Goal: Task Accomplishment & Management: Manage account settings

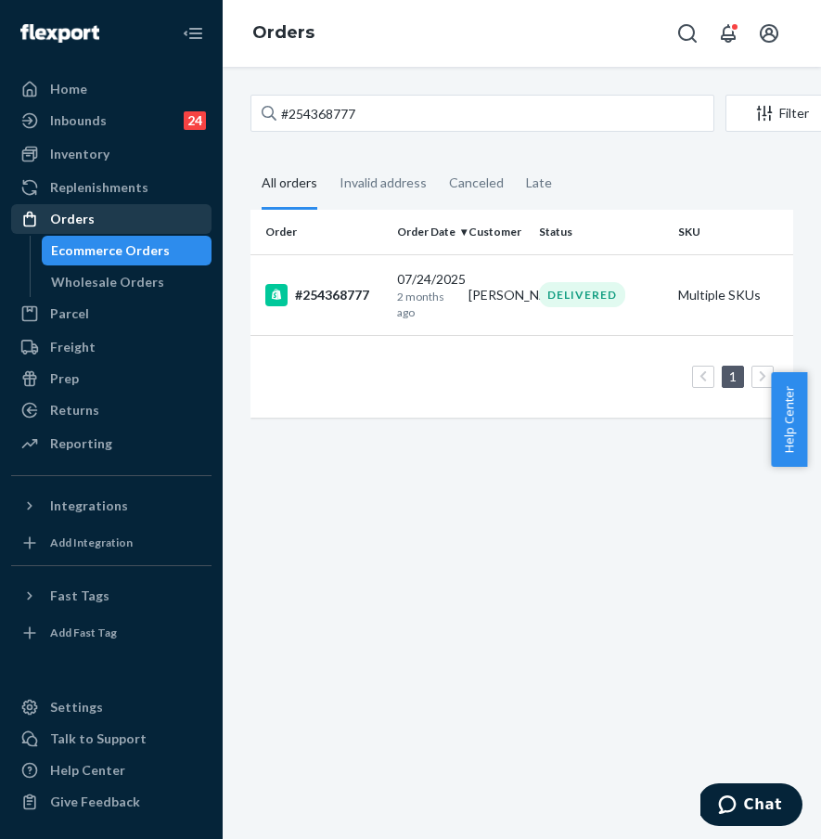
click at [152, 229] on div "Orders" at bounding box center [111, 219] width 197 height 26
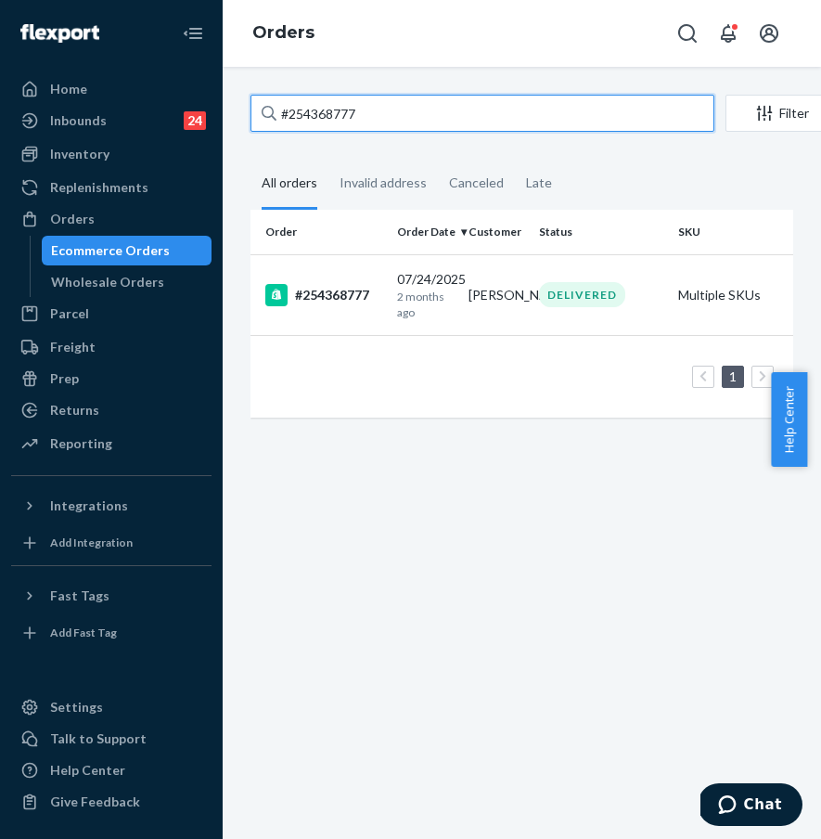
click at [380, 114] on input "#254368777" at bounding box center [482, 113] width 464 height 37
drag, startPoint x: 430, startPoint y: 113, endPoint x: 265, endPoint y: 103, distance: 165.4
click at [269, 103] on div "#254368777" at bounding box center [482, 113] width 464 height 37
paste input "2632589"
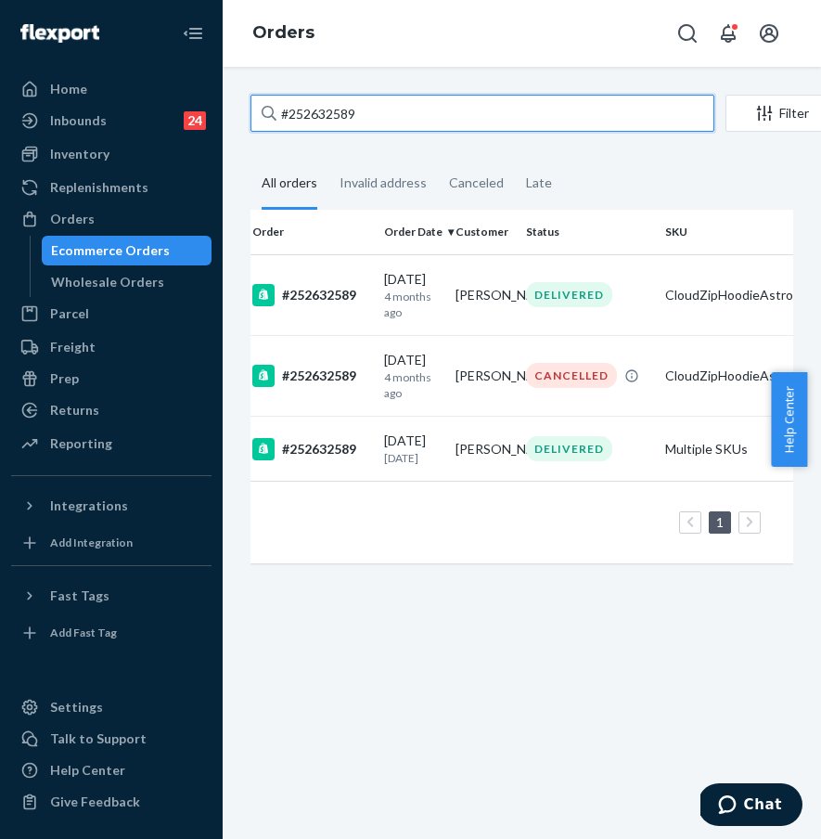
scroll to position [0, 6]
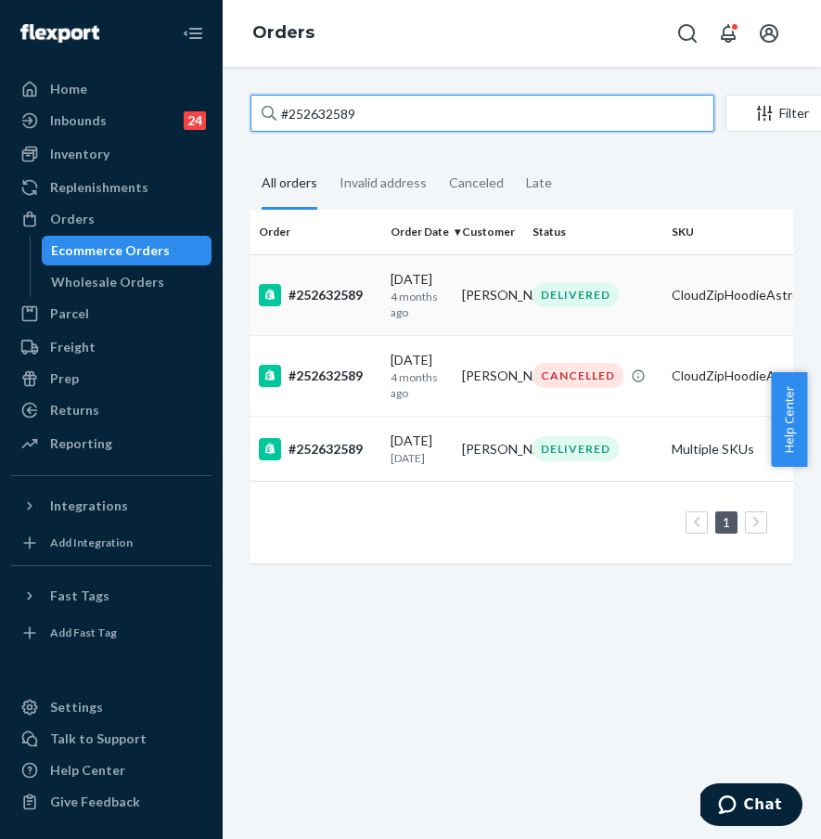
type input "#252632589"
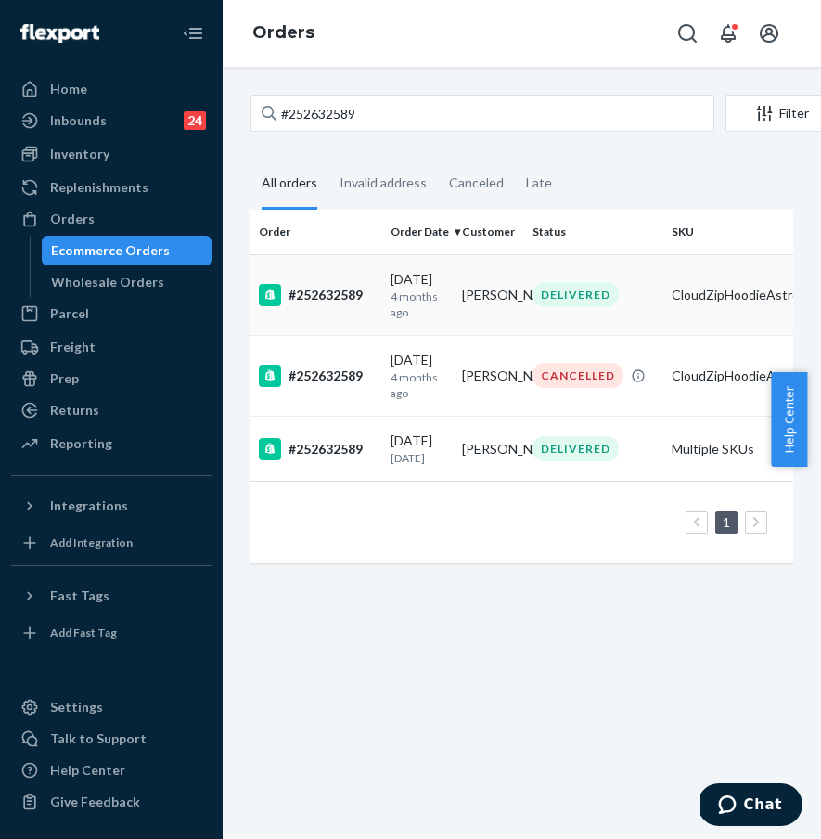
click at [356, 286] on div "#252632589" at bounding box center [317, 295] width 117 height 22
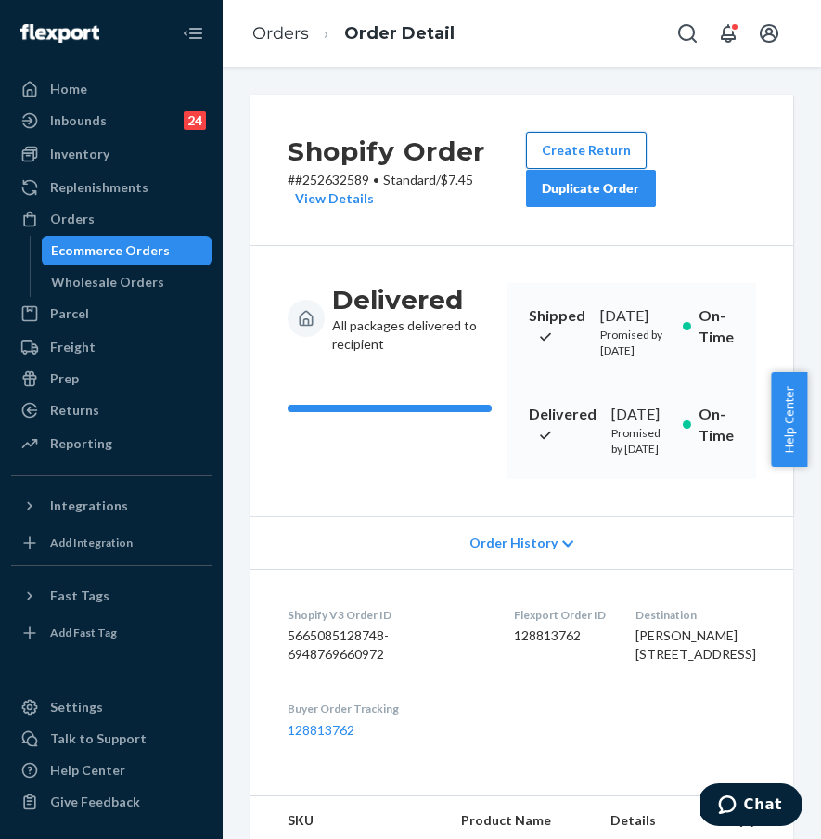
click at [589, 158] on button "Create Return" at bounding box center [586, 150] width 121 height 37
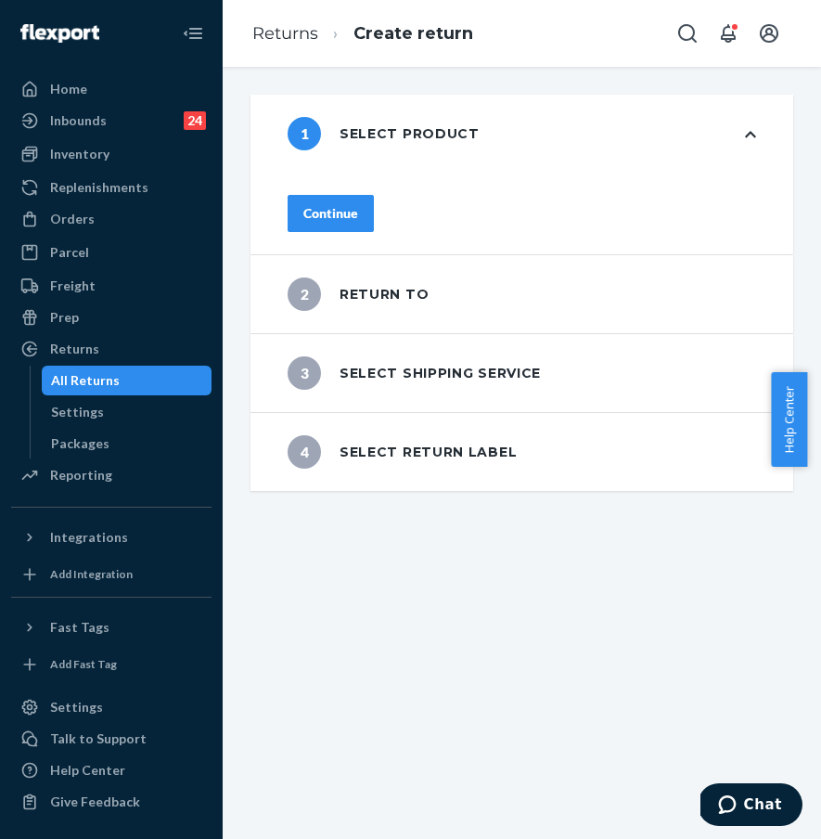
click at [358, 204] on div "Continue" at bounding box center [330, 213] width 55 height 19
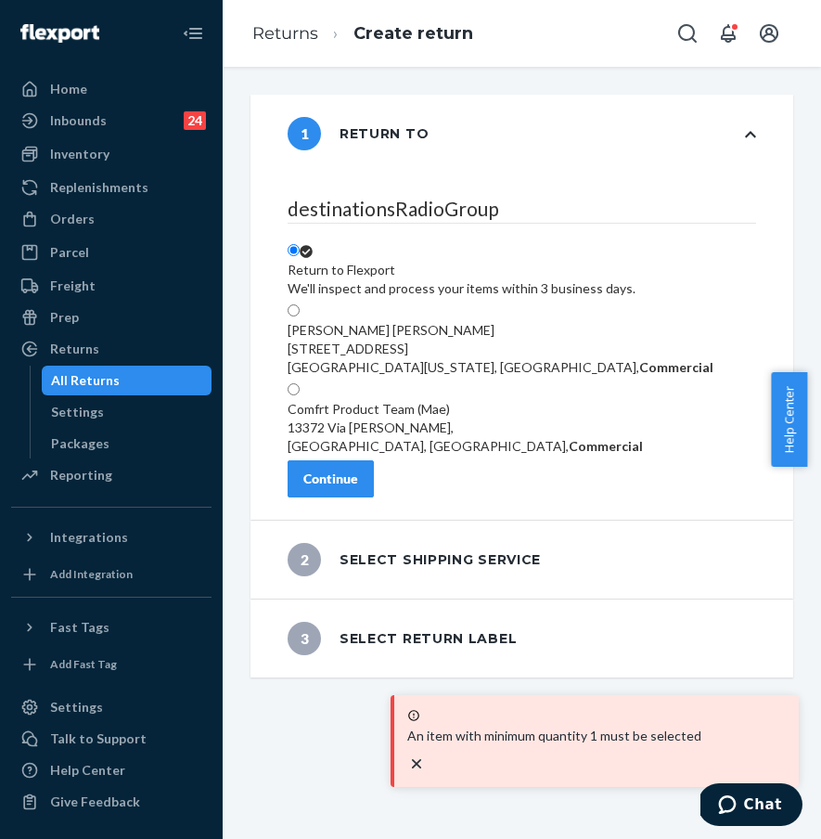
scroll to position [130, 0]
click at [375, 519] on div "destinationsRadioGroup Return to Flexport We'll inspect and process your items …" at bounding box center [521, 346] width 543 height 347
click at [358, 488] on div "Continue" at bounding box center [330, 478] width 55 height 19
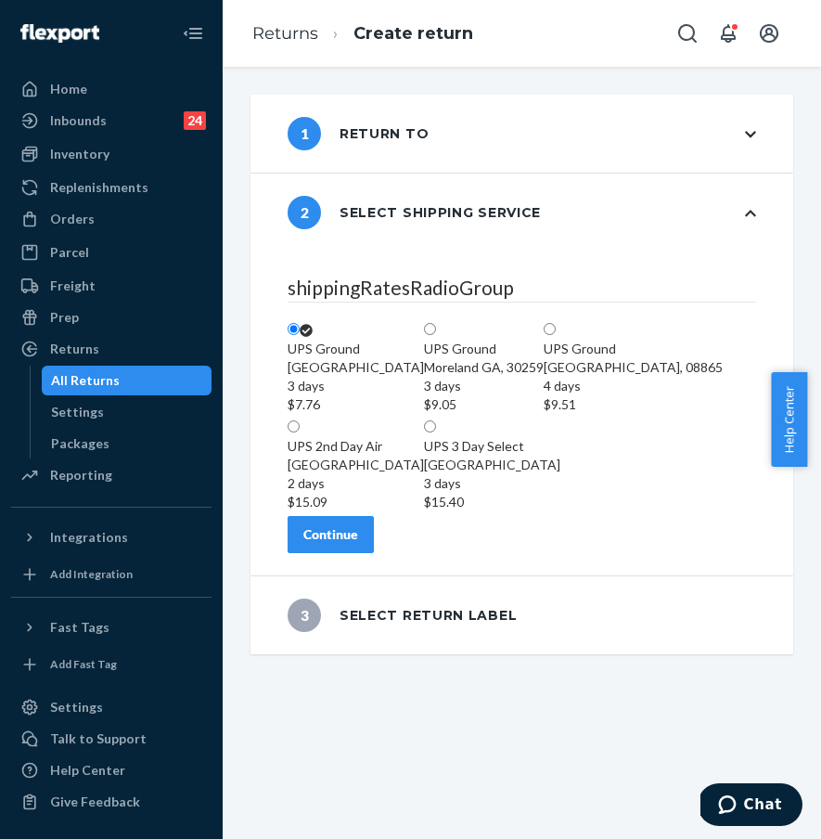
scroll to position [237, 0]
click at [358, 544] on div "Continue" at bounding box center [330, 534] width 55 height 19
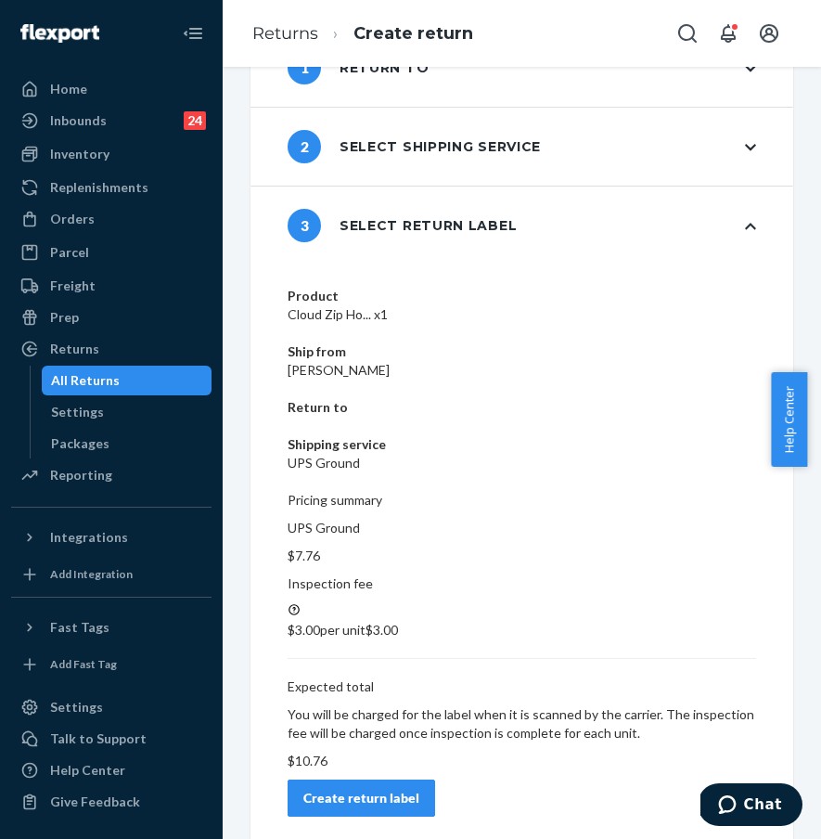
scroll to position [0, 0]
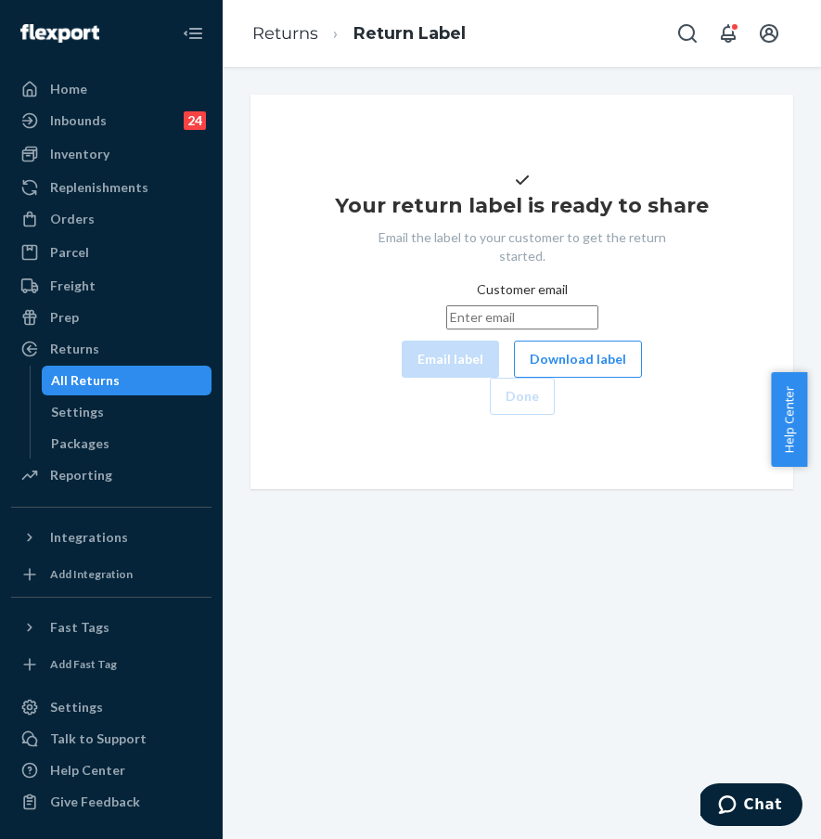
click at [490, 329] on input "Customer email" at bounding box center [522, 317] width 152 height 24
paste input "[EMAIL_ADDRESS][DOMAIN_NAME]"
type input "[EMAIL_ADDRESS][DOMAIN_NAME]"
click at [402, 378] on button "Email label" at bounding box center [450, 358] width 97 height 37
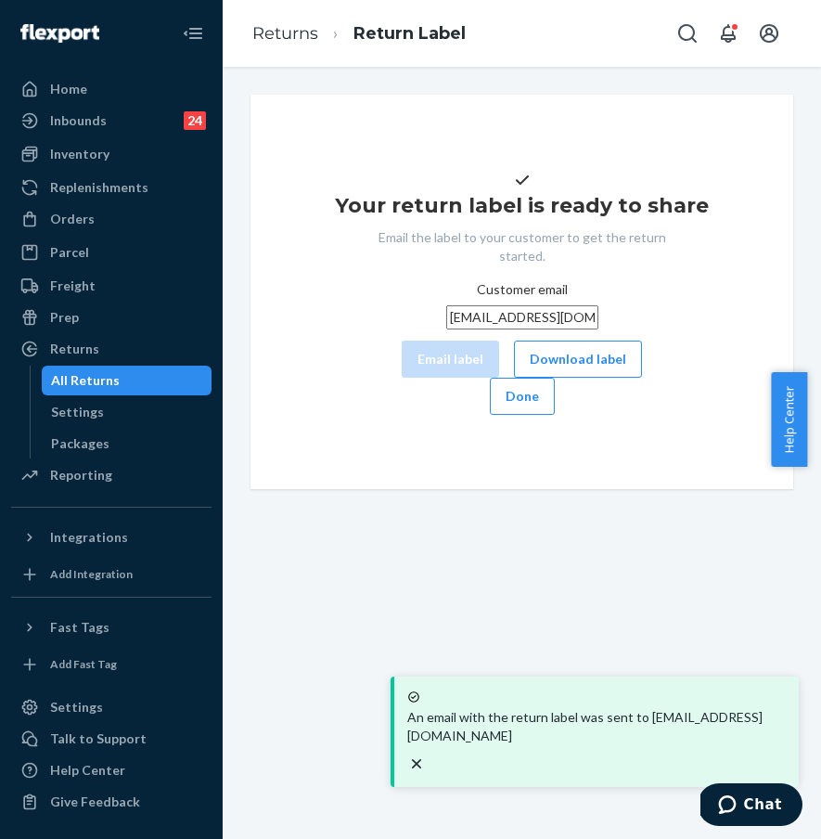
click at [555, 415] on button "Done" at bounding box center [522, 396] width 65 height 37
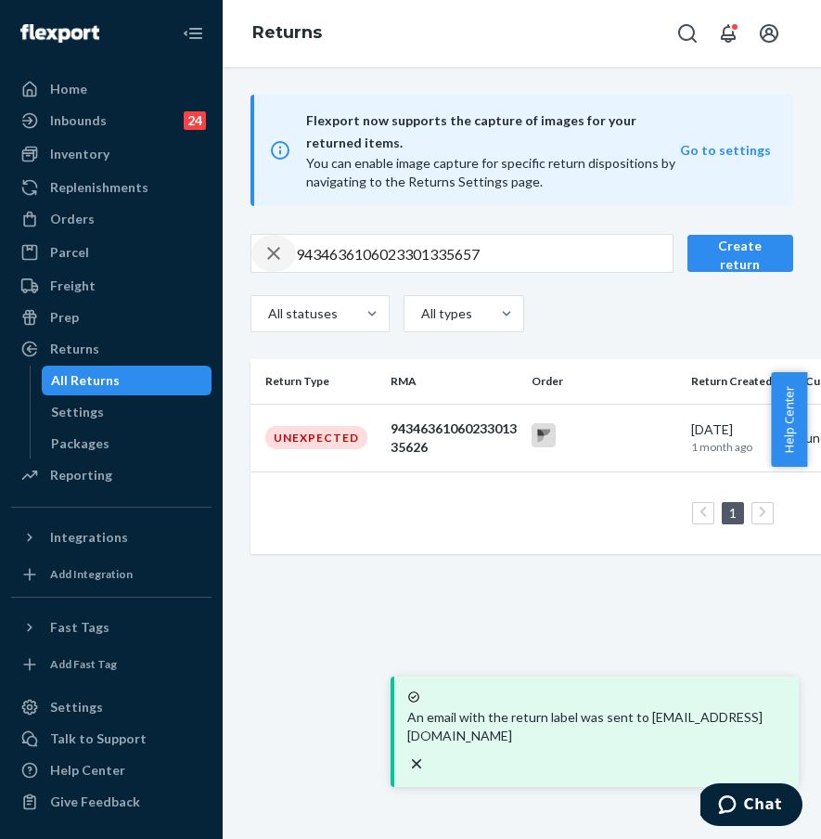
click at [276, 258] on icon "button" at bounding box center [274, 253] width 22 height 37
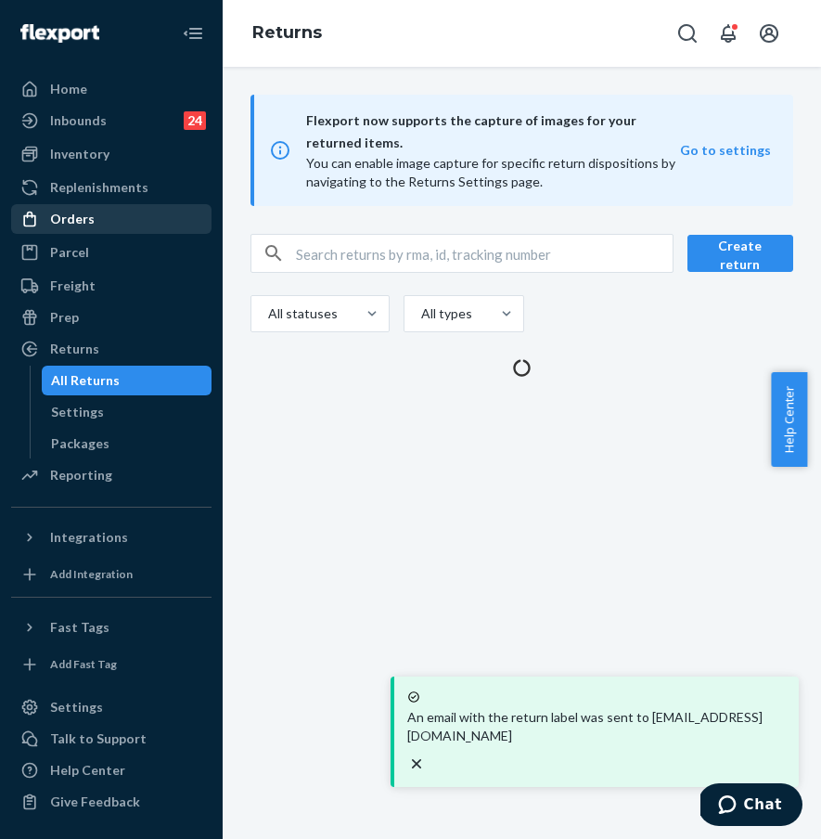
click at [133, 226] on div "Orders" at bounding box center [111, 219] width 197 height 26
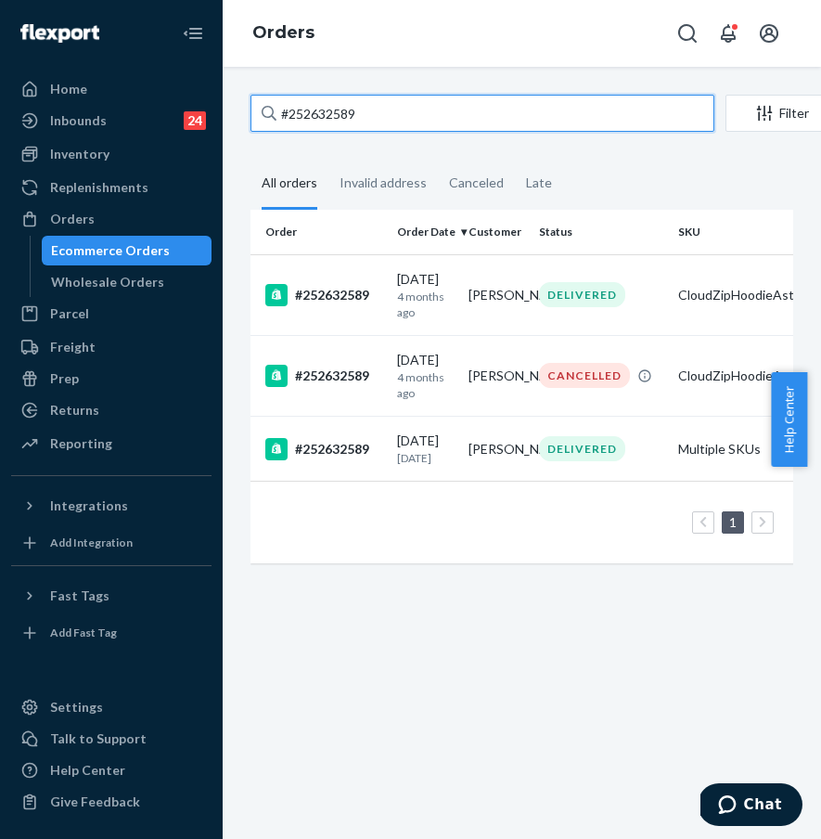
click at [309, 121] on input "#252632589" at bounding box center [482, 113] width 464 height 37
drag, startPoint x: 411, startPoint y: 116, endPoint x: 233, endPoint y: 90, distance: 180.0
click at [233, 90] on div "#252632589 Filter Import Orders Create order Ecommerce order Removal order All …" at bounding box center [522, 453] width 598 height 772
paste input "4591144"
type input "#254591144"
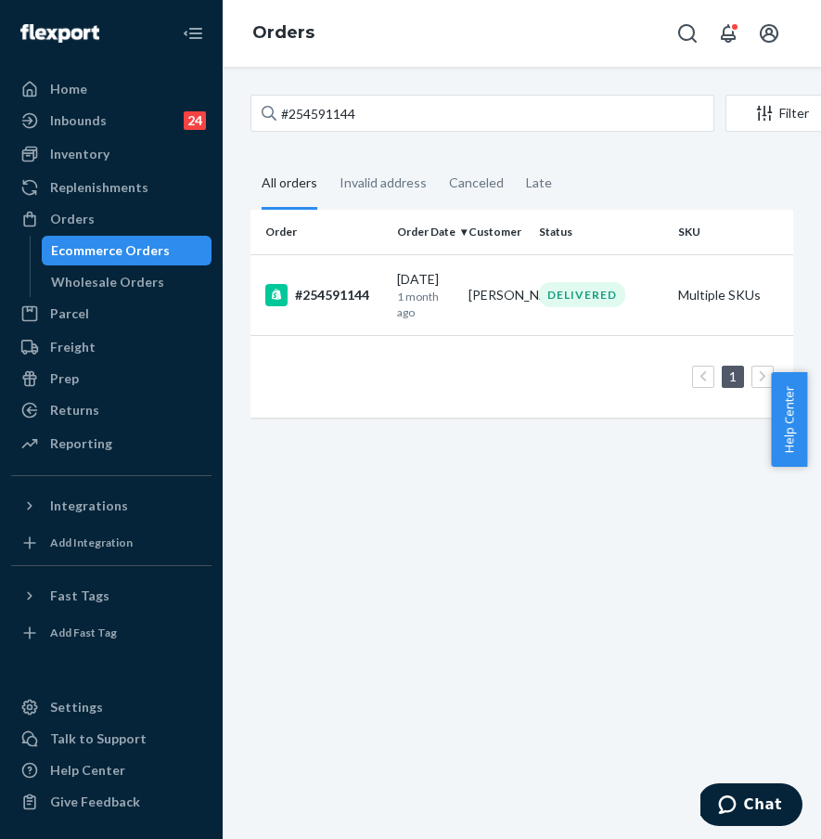
click at [320, 300] on div "#254591144" at bounding box center [323, 295] width 117 height 22
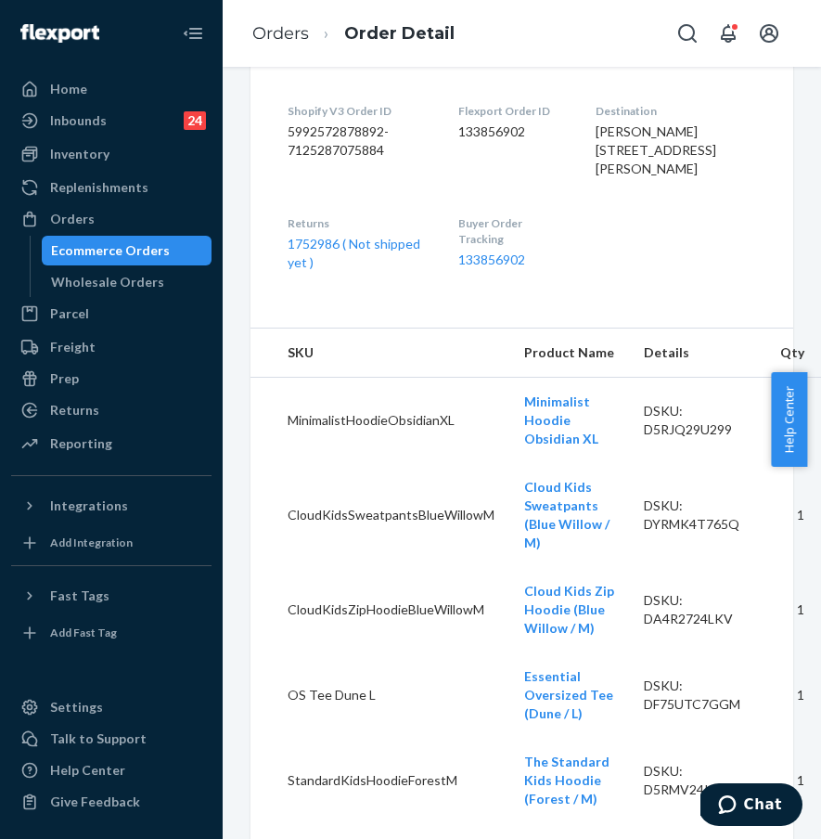
scroll to position [458, 0]
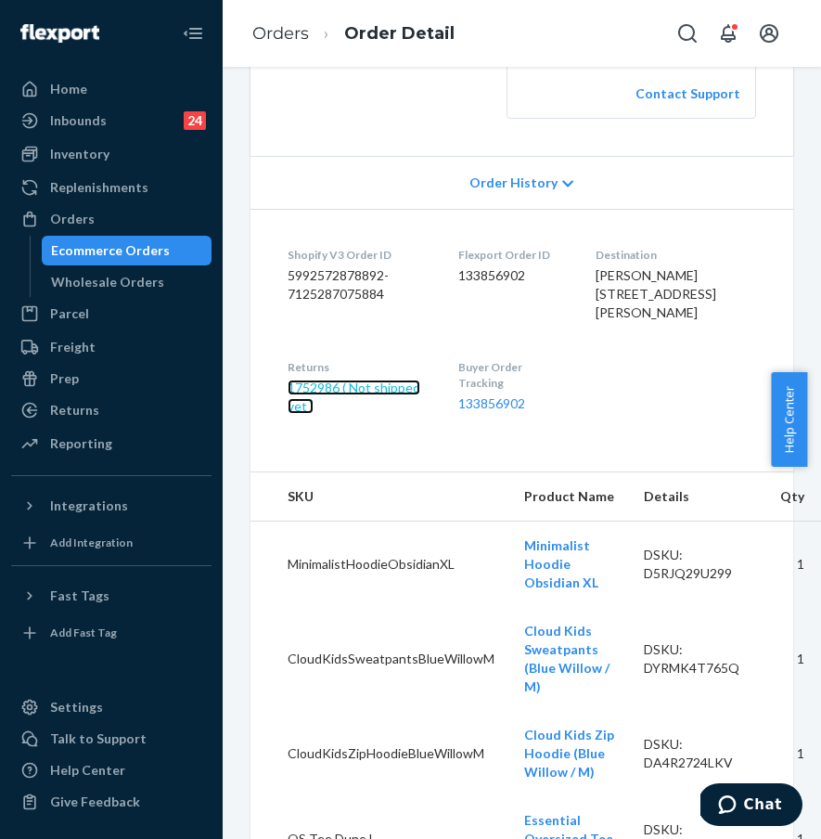
click at [398, 414] on link "1752986 ( Not shipped yet )" at bounding box center [354, 396] width 133 height 34
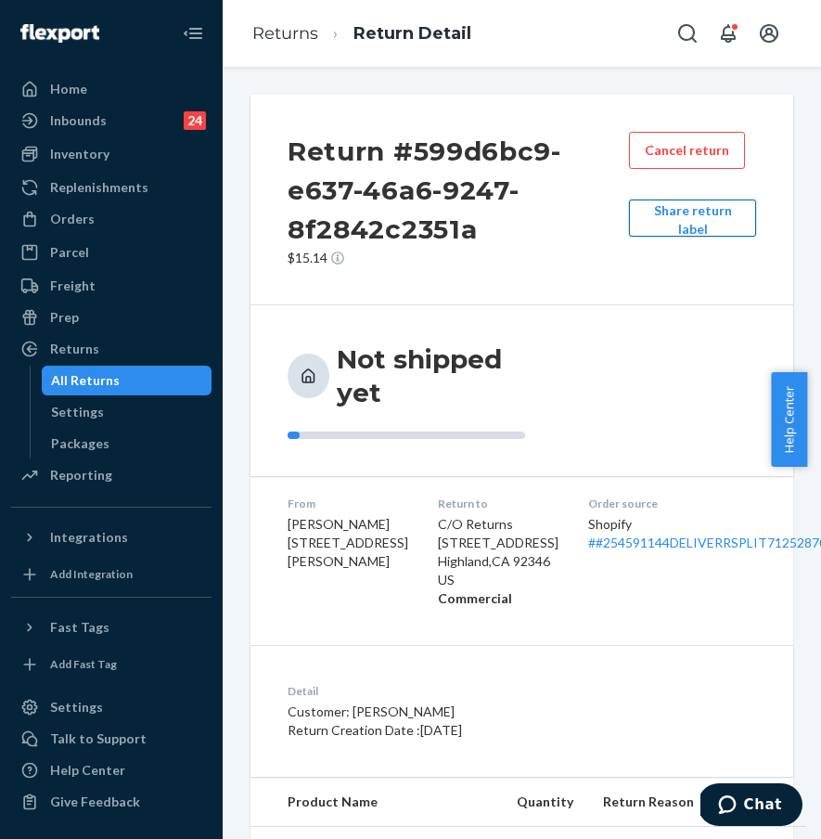
click at [687, 222] on button "Share return label" at bounding box center [692, 217] width 127 height 37
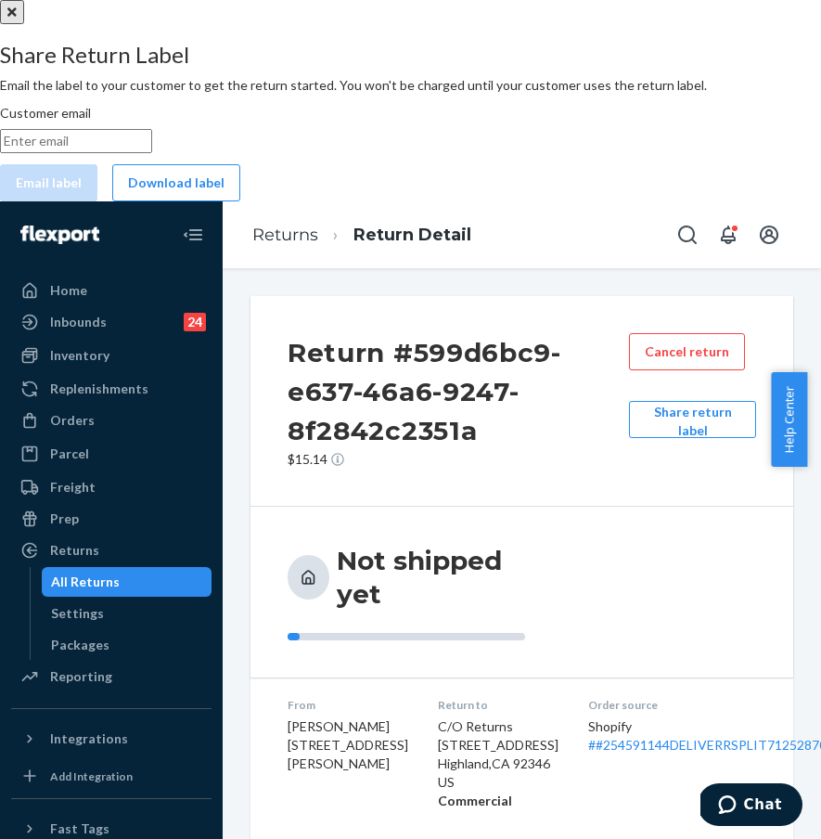
click at [152, 153] on input "Customer email" at bounding box center [76, 141] width 152 height 24
paste input "[EMAIL_ADDRESS][DOMAIN_NAME]"
type input "[EMAIL_ADDRESS][DOMAIN_NAME]"
click at [97, 201] on button "Email label" at bounding box center [48, 182] width 97 height 37
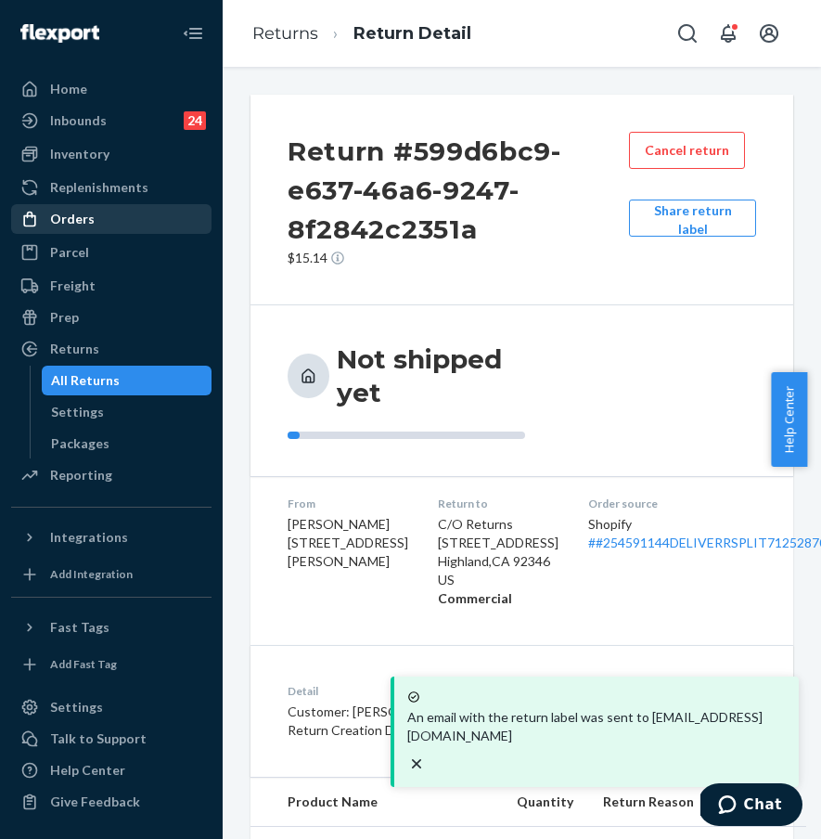
click at [134, 212] on div "Orders" at bounding box center [111, 219] width 197 height 26
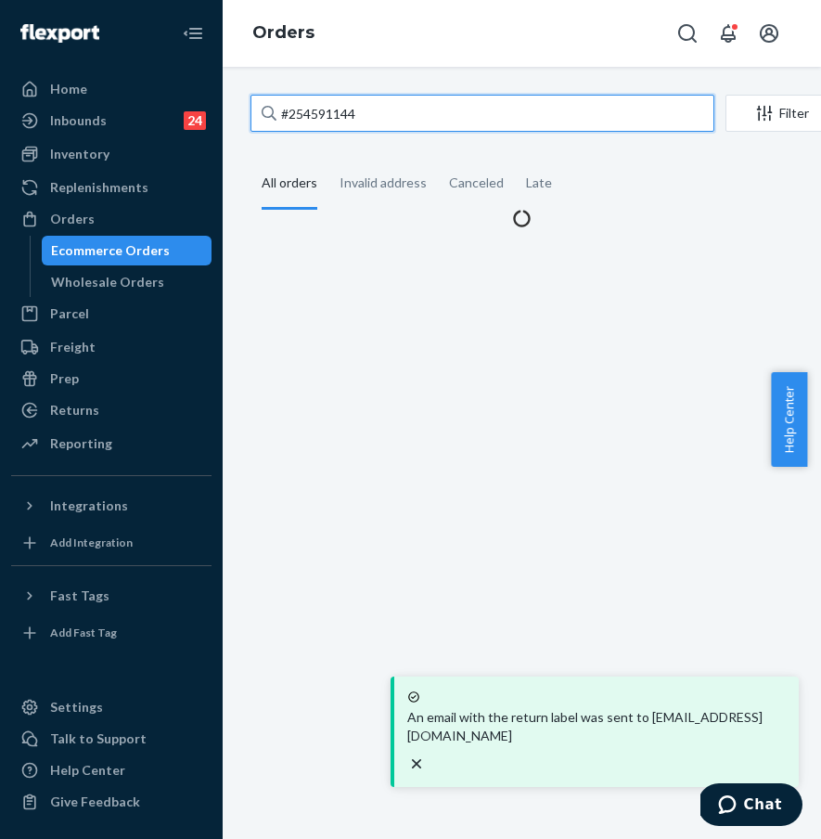
click at [441, 118] on input "#254591144" at bounding box center [482, 113] width 464 height 37
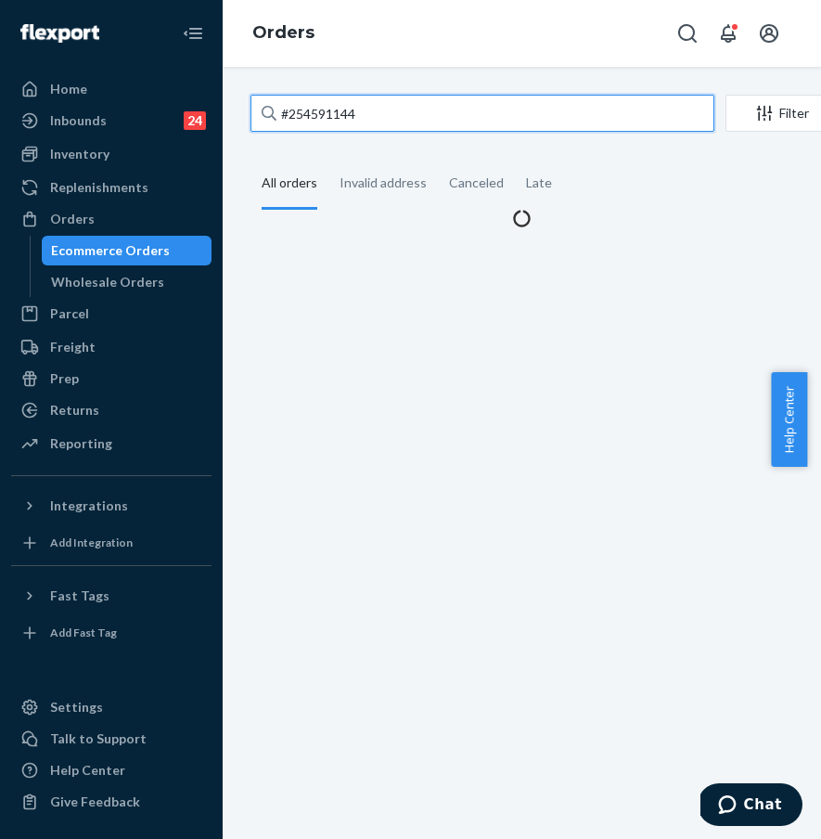
drag, startPoint x: 449, startPoint y: 112, endPoint x: 248, endPoint y: 111, distance: 201.3
click at [248, 111] on div "#254591144 Filter Import Orders Create order Ecommerce order Removal order All …" at bounding box center [522, 161] width 570 height 133
paste input "3847253"
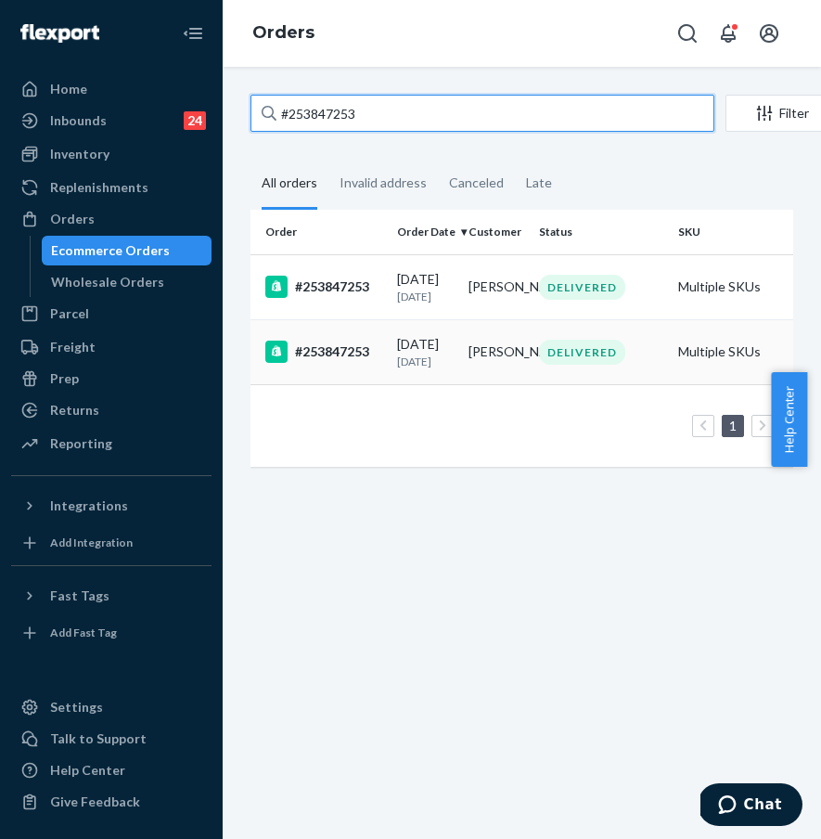
type input "#253847253"
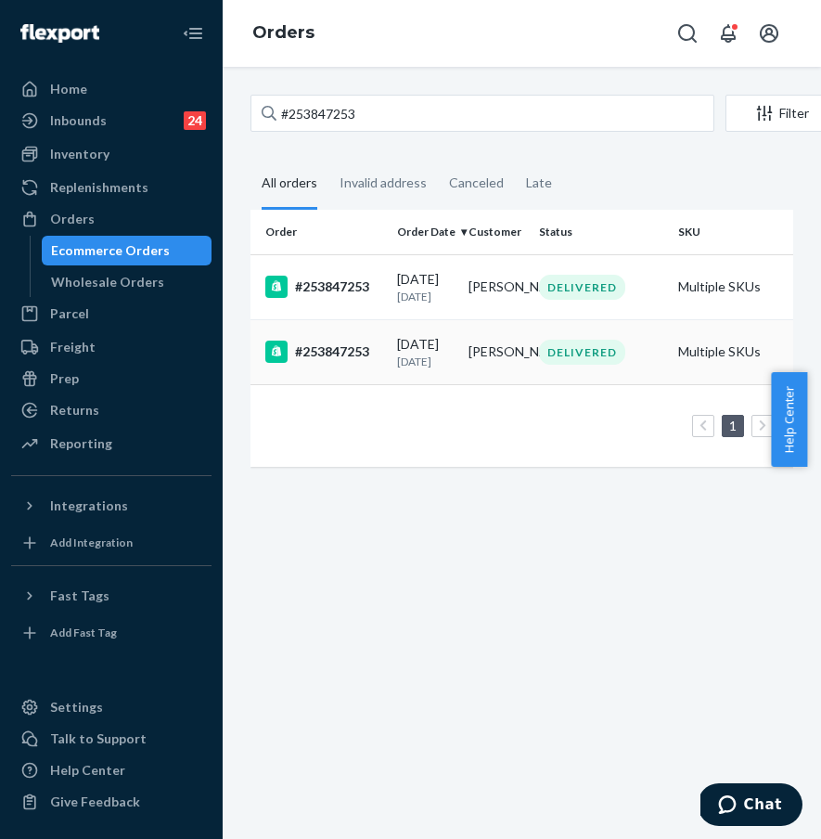
click at [303, 363] on div "#253847253" at bounding box center [323, 351] width 117 height 22
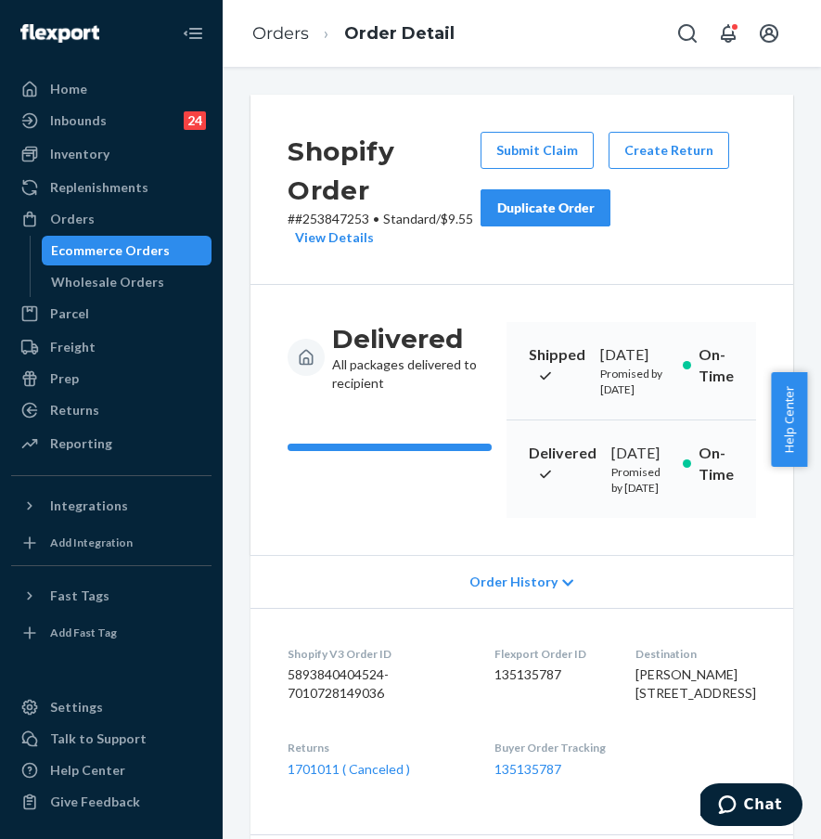
click at [575, 223] on button "Duplicate Order" at bounding box center [546, 207] width 130 height 37
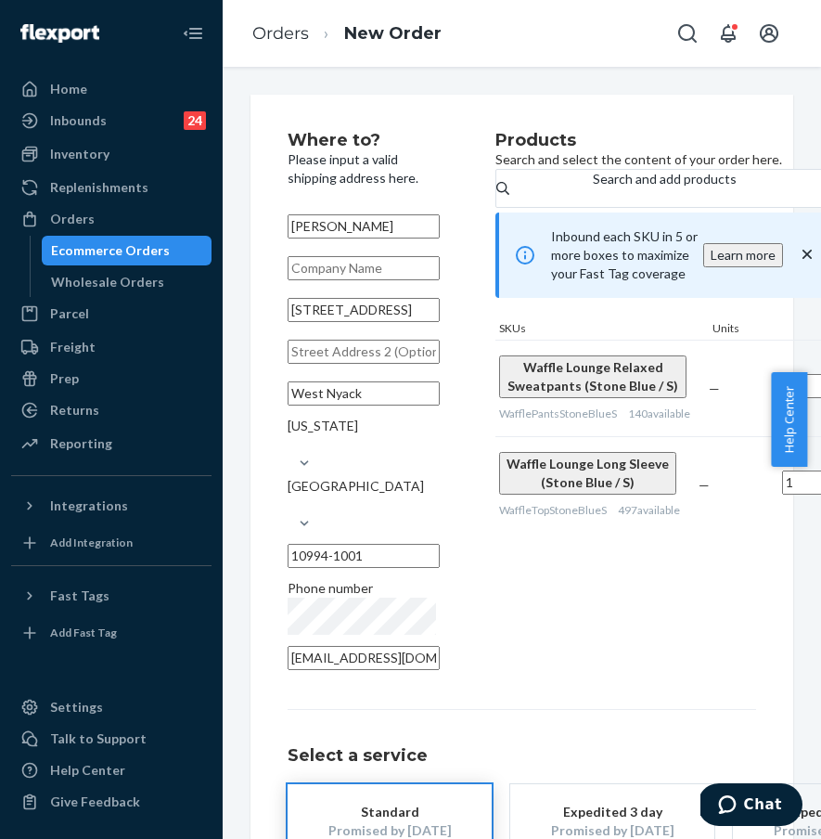
click at [577, 656] on div "Where to? Please input a valid shipping address here. [PERSON_NAME] [STREET_ADD…" at bounding box center [522, 541] width 468 height 819
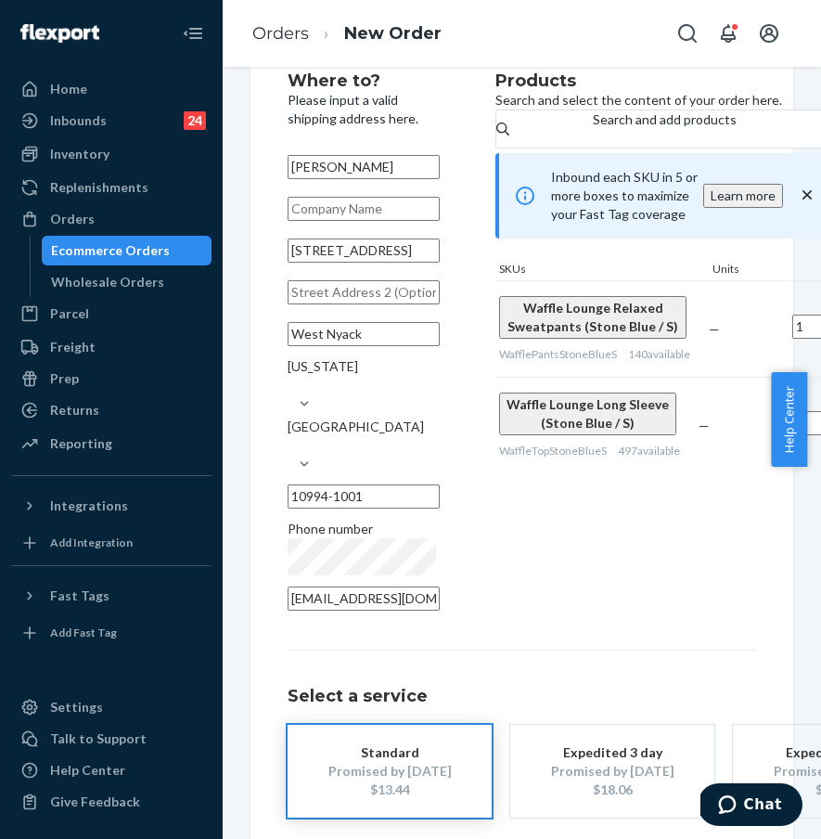
scroll to position [132, 0]
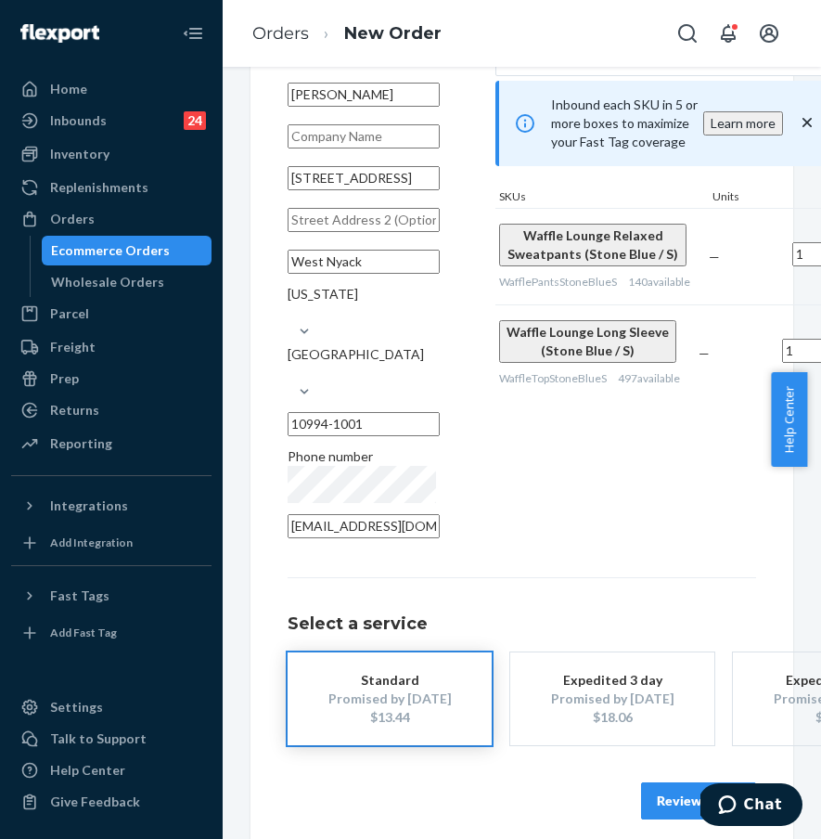
click at [647, 782] on button "Review Order" at bounding box center [698, 800] width 115 height 37
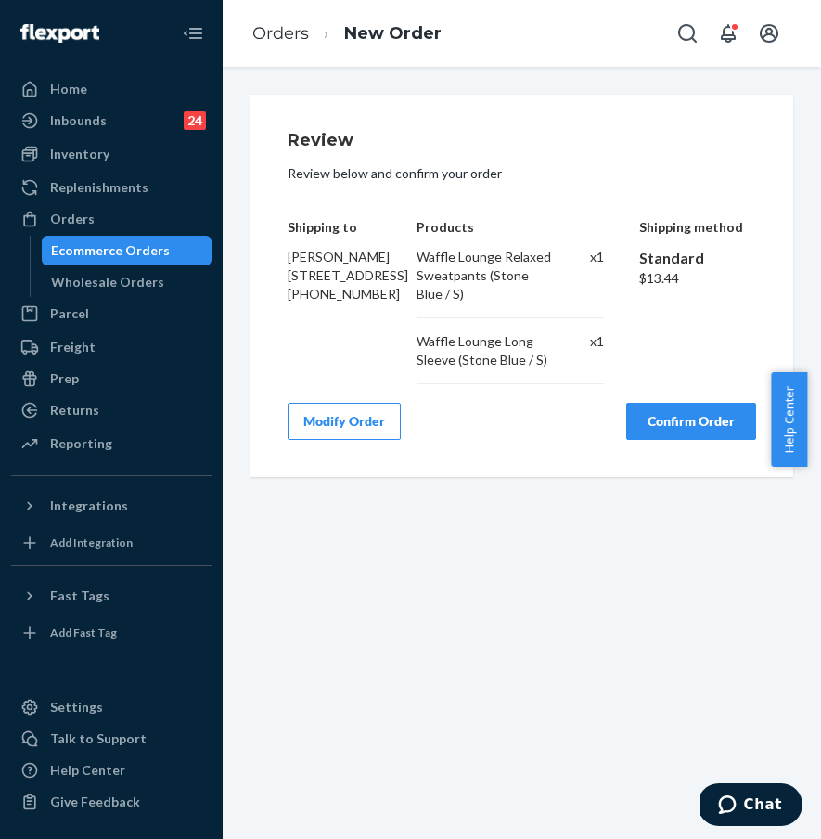
scroll to position [0, 0]
click at [680, 418] on button "Confirm Order" at bounding box center [691, 421] width 130 height 37
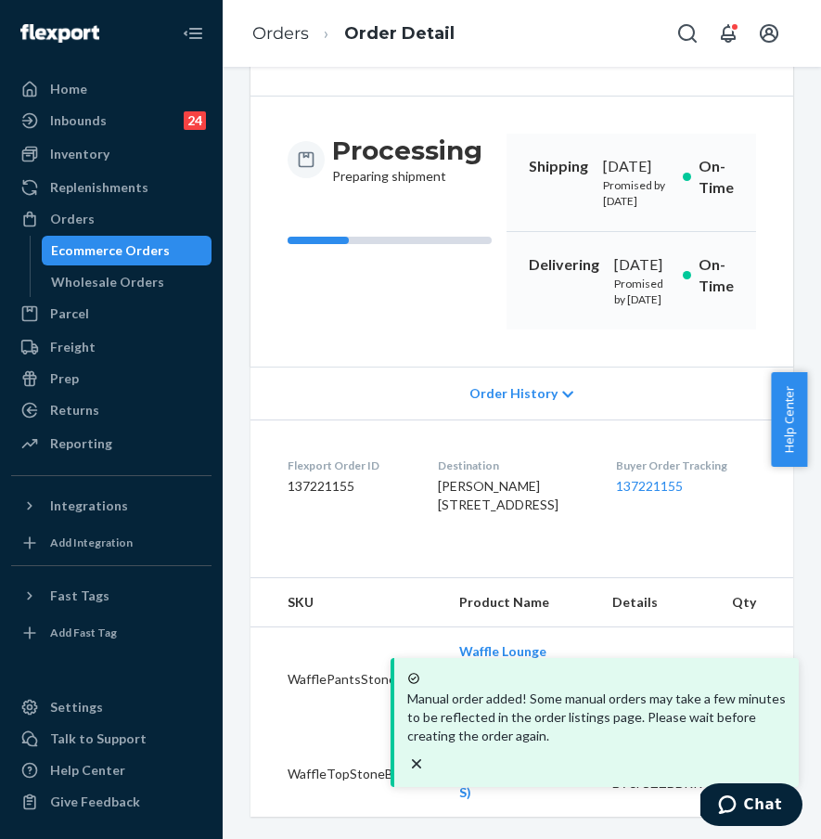
scroll to position [281, 0]
drag, startPoint x: 689, startPoint y: 502, endPoint x: 676, endPoint y: 493, distance: 16.0
click at [689, 501] on div "Buyer Order Tracking 137221155" at bounding box center [686, 489] width 140 height 64
drag, startPoint x: 621, startPoint y: 451, endPoint x: 704, endPoint y: 448, distance: 83.5
click at [704, 448] on dl "Flexport Order ID 137221155 Destination [PERSON_NAME] [STREET_ADDRESS] Buyer Or…" at bounding box center [521, 488] width 543 height 139
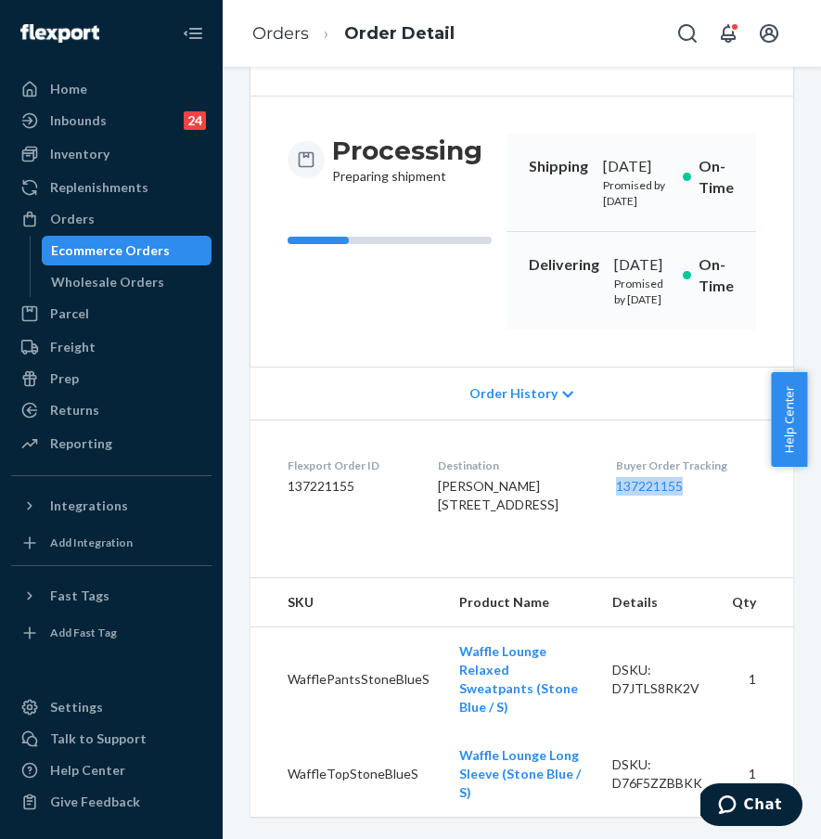
copy link "137221155"
click at [160, 241] on div "Ecommerce Orders" at bounding box center [110, 250] width 119 height 19
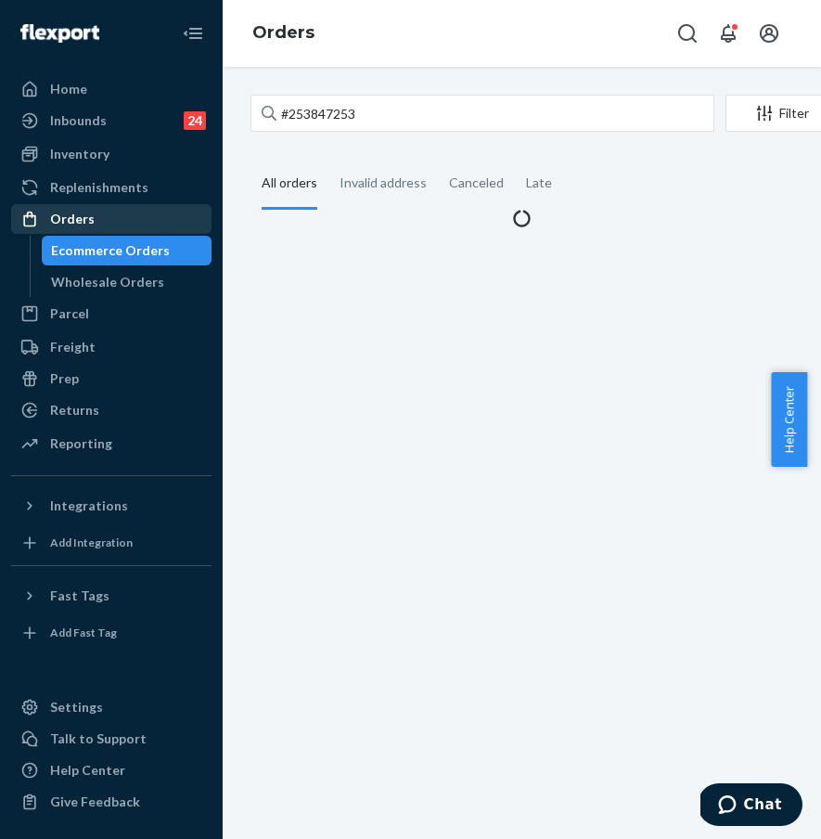
click at [165, 226] on div "Orders" at bounding box center [111, 219] width 197 height 26
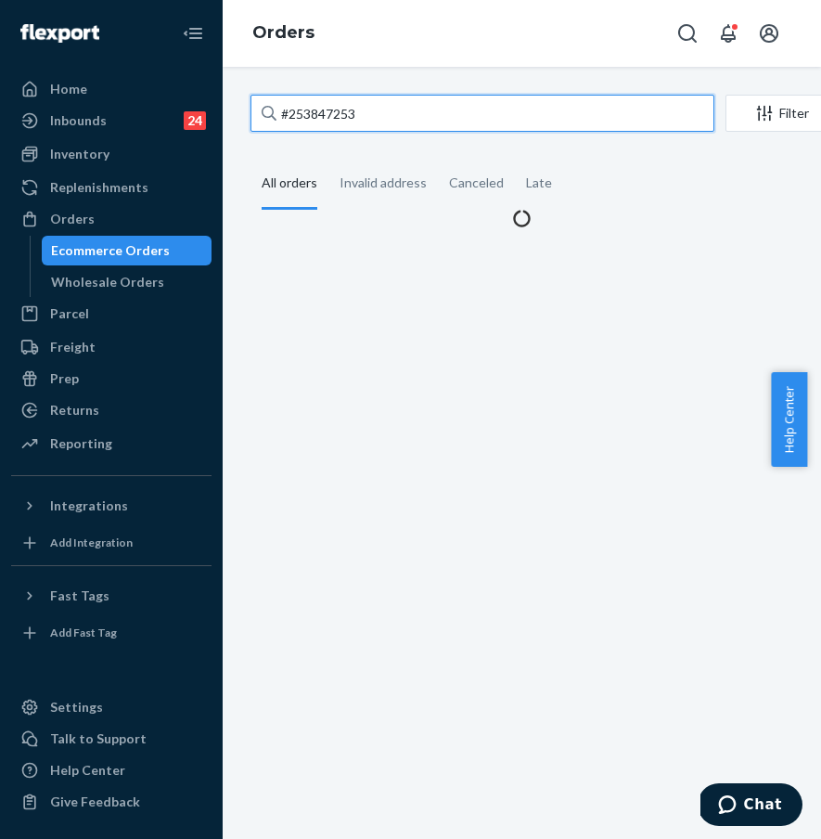
click at [370, 119] on input "#253847253" at bounding box center [482, 113] width 464 height 37
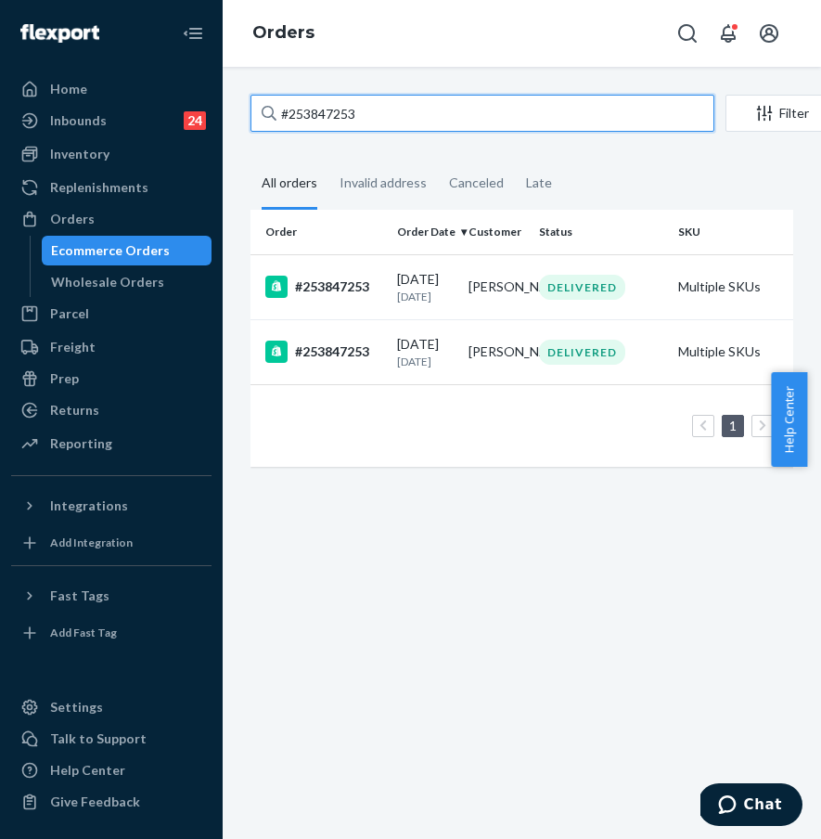
drag, startPoint x: 417, startPoint y: 114, endPoint x: 244, endPoint y: 103, distance: 172.9
click at [244, 103] on div "#253847253 Filter Import Orders Create order Ecommerce order Removal order All …" at bounding box center [522, 290] width 570 height 391
paste input "5177496"
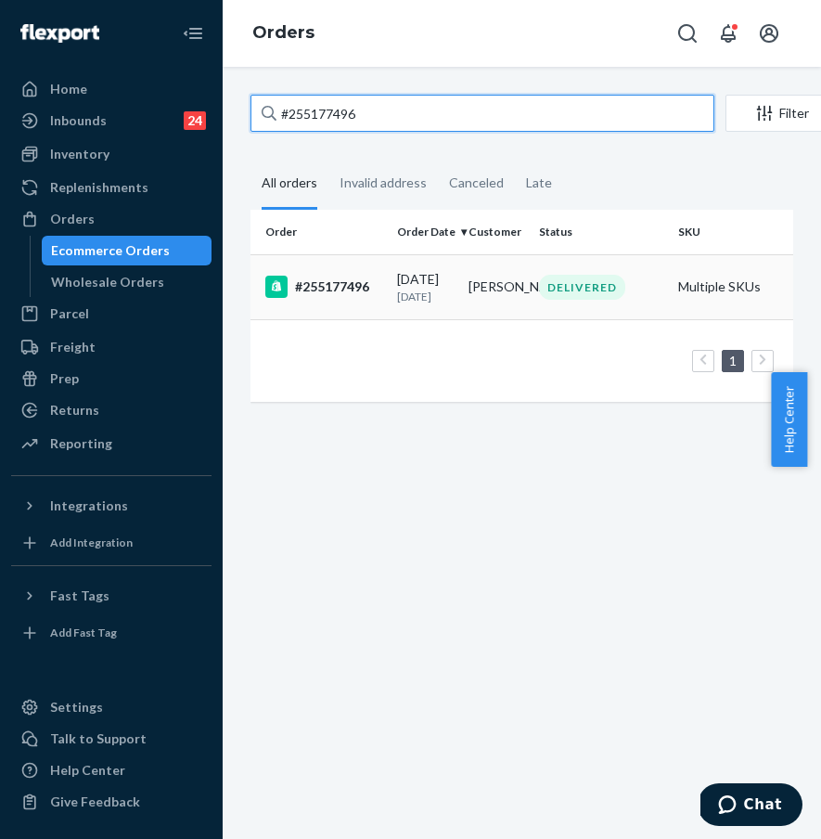
type input "#255177496"
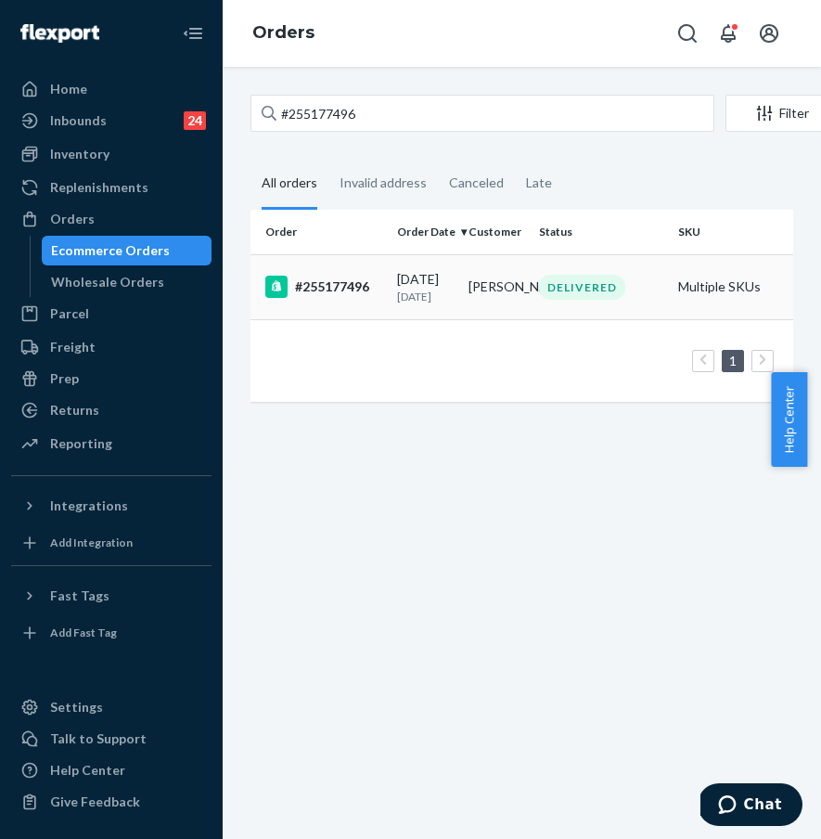
click at [323, 310] on td "#255177496" at bounding box center [319, 286] width 139 height 65
